Goal: Ask a question: Seek information or help from site administrators or community

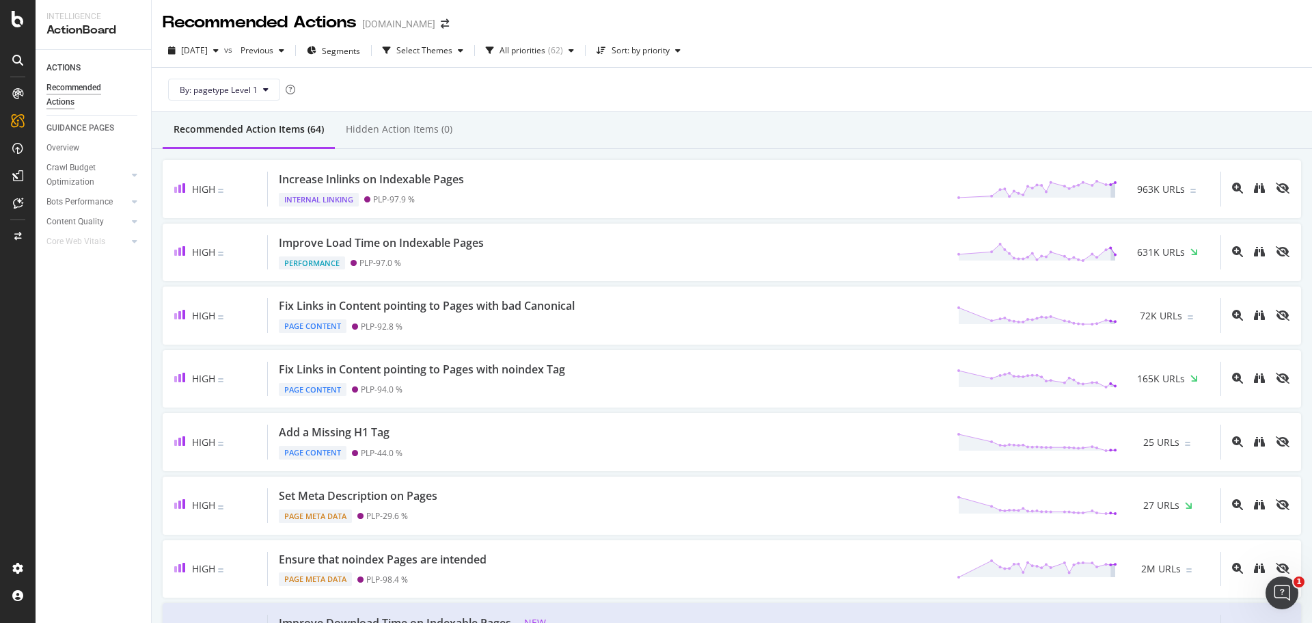
click at [15, 9] on div at bounding box center [18, 311] width 36 height 623
click at [13, 16] on icon at bounding box center [18, 19] width 12 height 16
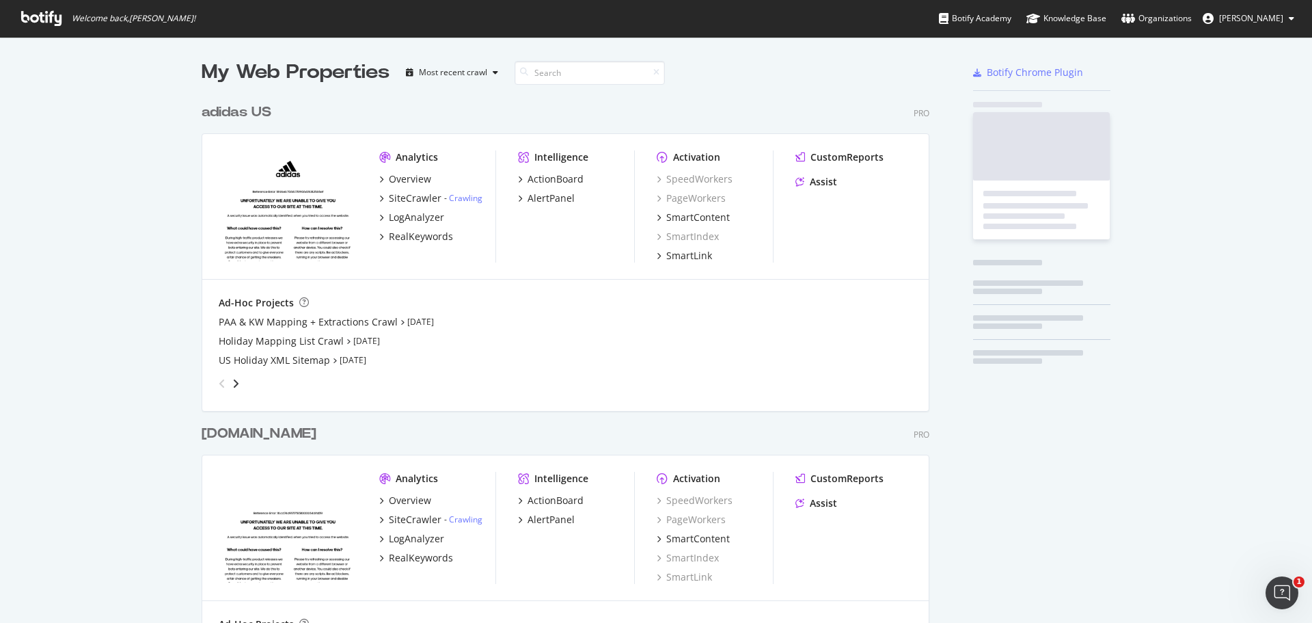
scroll to position [612, 1292]
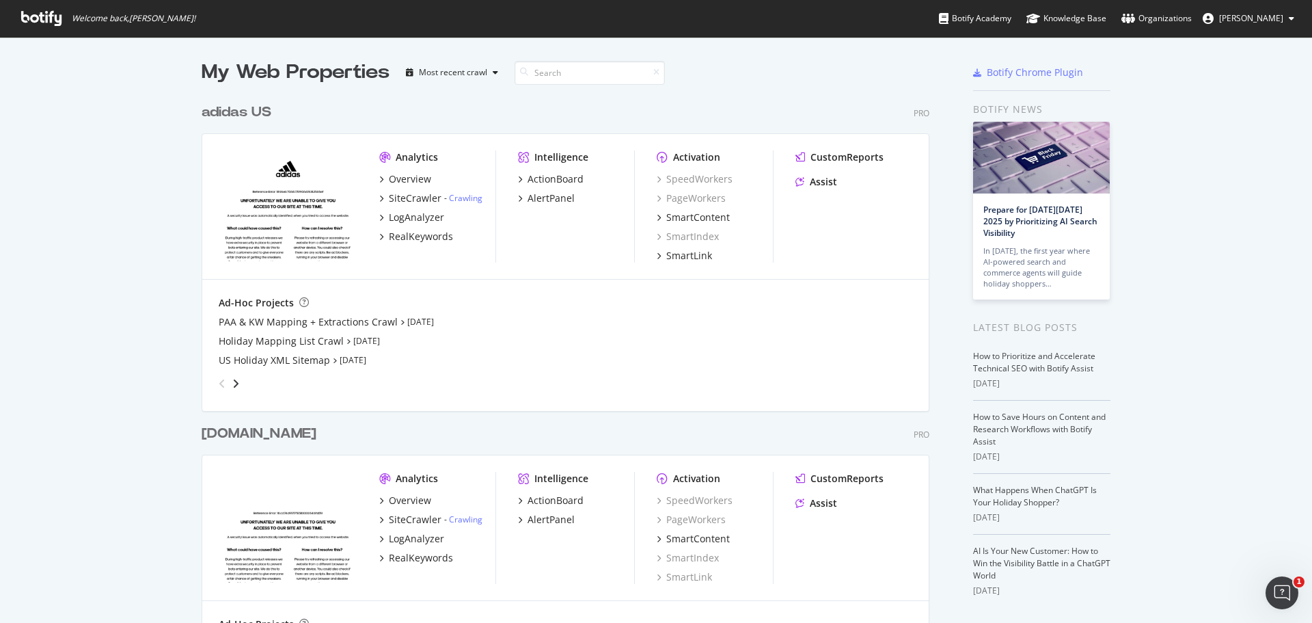
click at [1235, 18] on span "[PERSON_NAME]" at bounding box center [1251, 18] width 64 height 12
click at [1052, 69] on div "Botify Chrome Plugin" at bounding box center [1035, 73] width 96 height 14
click at [236, 111] on div "adidas US" at bounding box center [237, 113] width 70 height 20
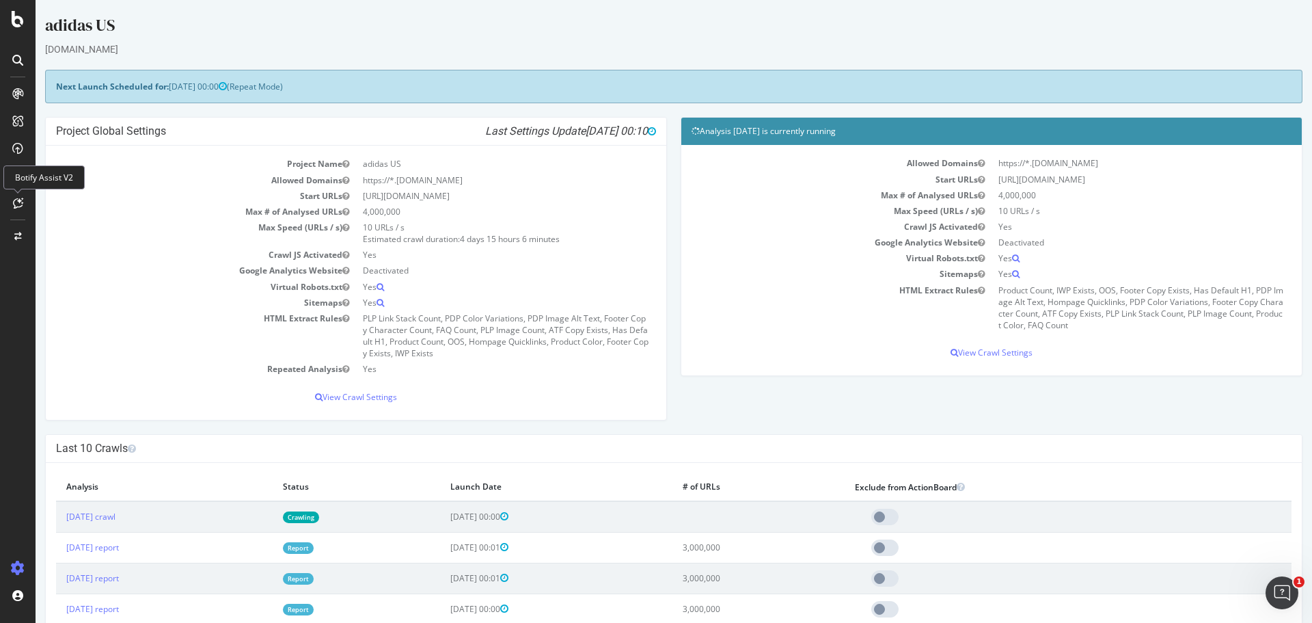
click at [16, 201] on icon at bounding box center [18, 202] width 10 height 11
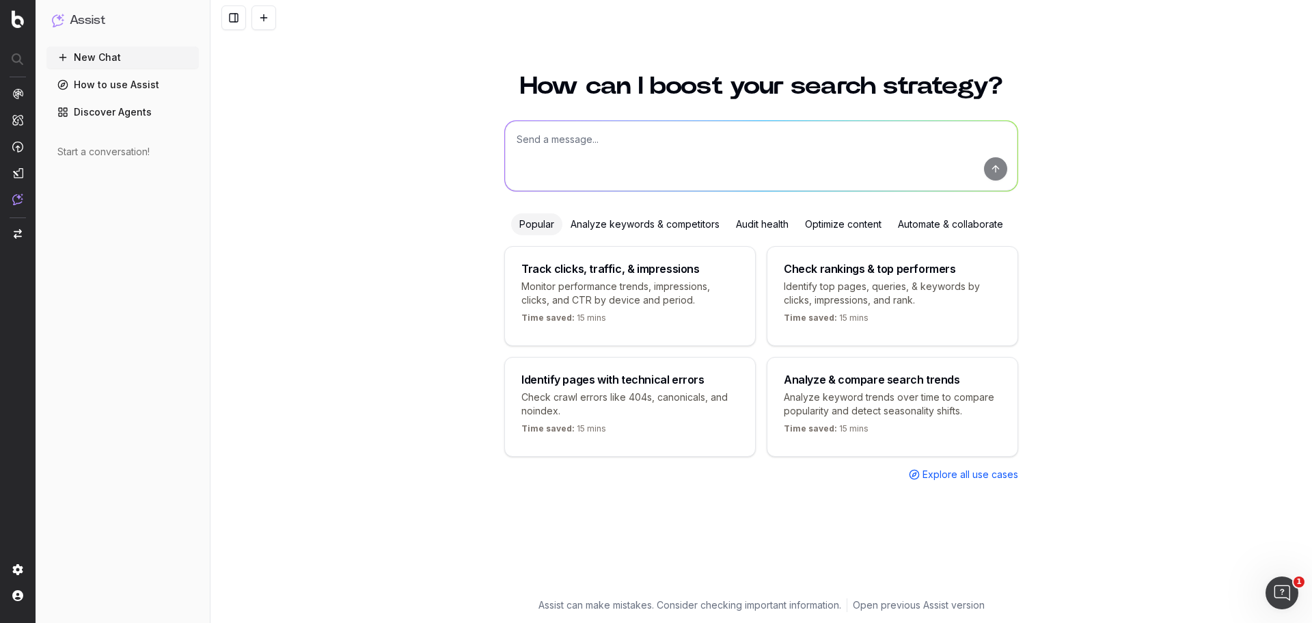
click at [722, 179] on textarea at bounding box center [761, 156] width 513 height 70
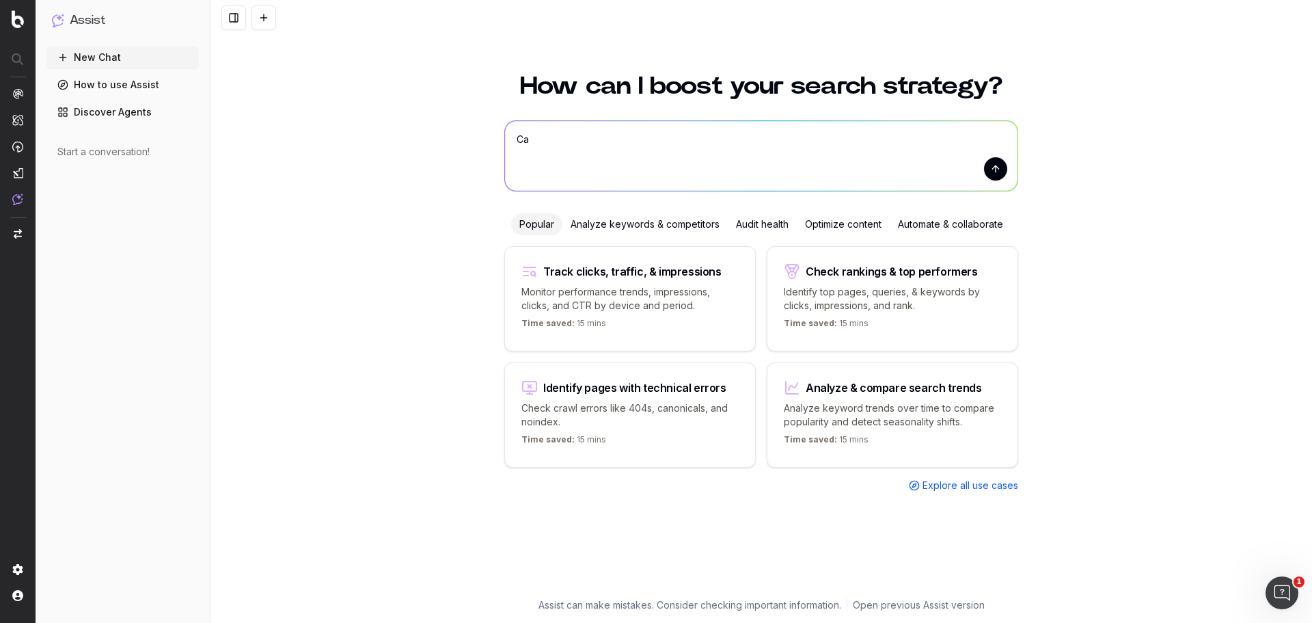
type textarea "C"
type textarea "R"
type textarea "L"
type textarea "a"
type textarea "Alerts Monitor for Non Indexable pages"
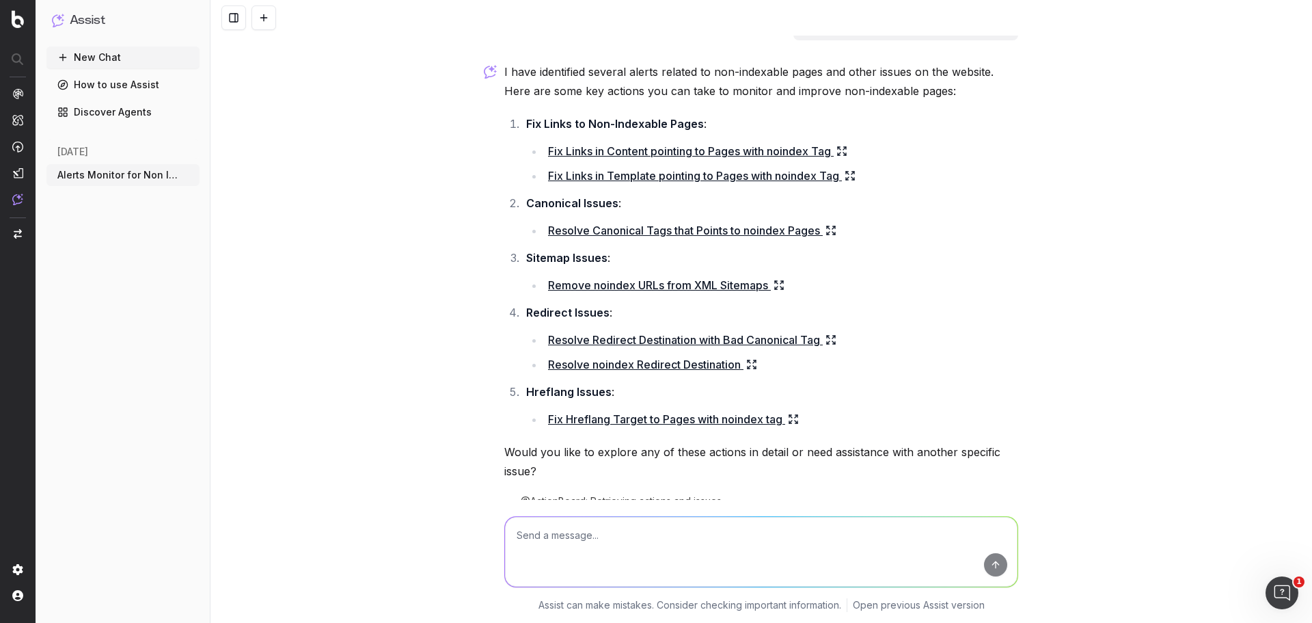
scroll to position [91, 0]
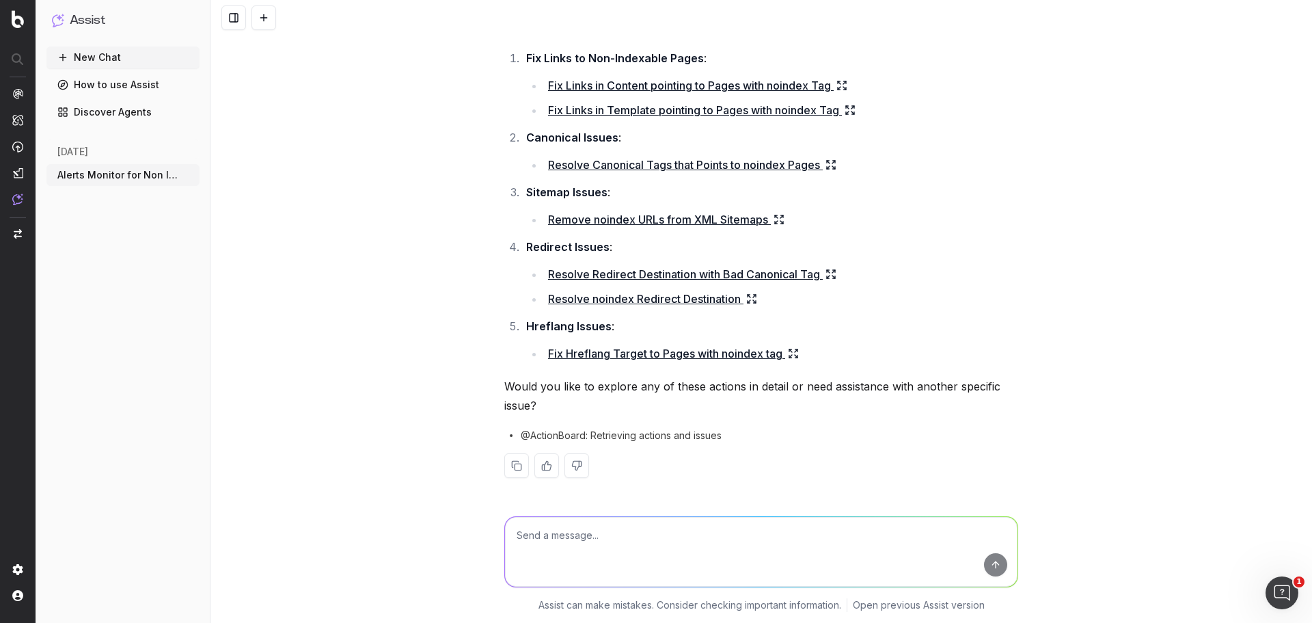
click at [607, 520] on textarea at bounding box center [761, 552] width 513 height 70
click at [512, 459] on button at bounding box center [516, 465] width 25 height 25
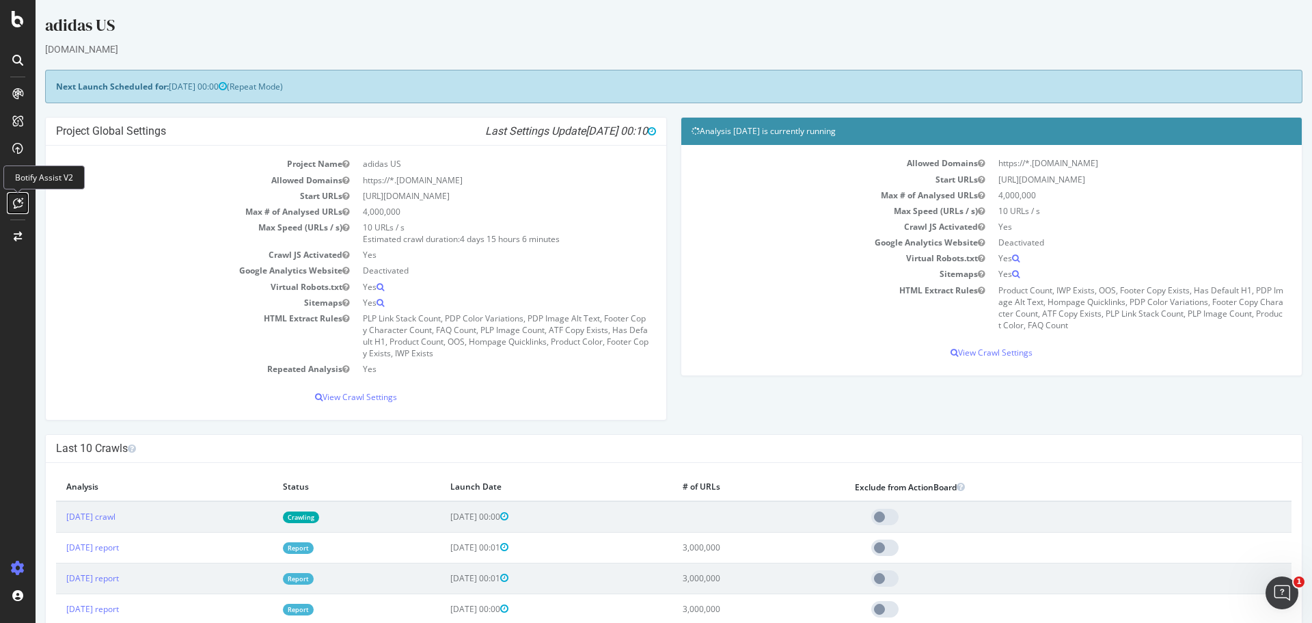
click at [16, 206] on icon at bounding box center [18, 202] width 10 height 11
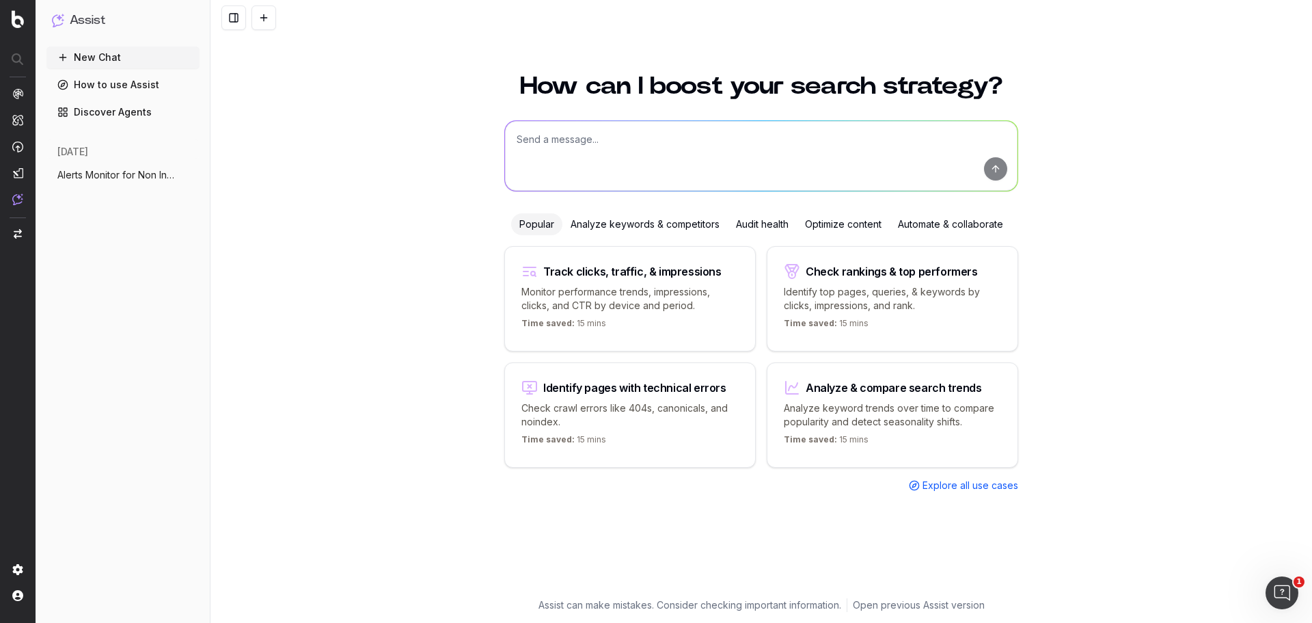
click at [586, 126] on textarea at bounding box center [761, 156] width 513 height 70
type textarea "Check pages which are non indexable"
